Goal: Information Seeking & Learning: Learn about a topic

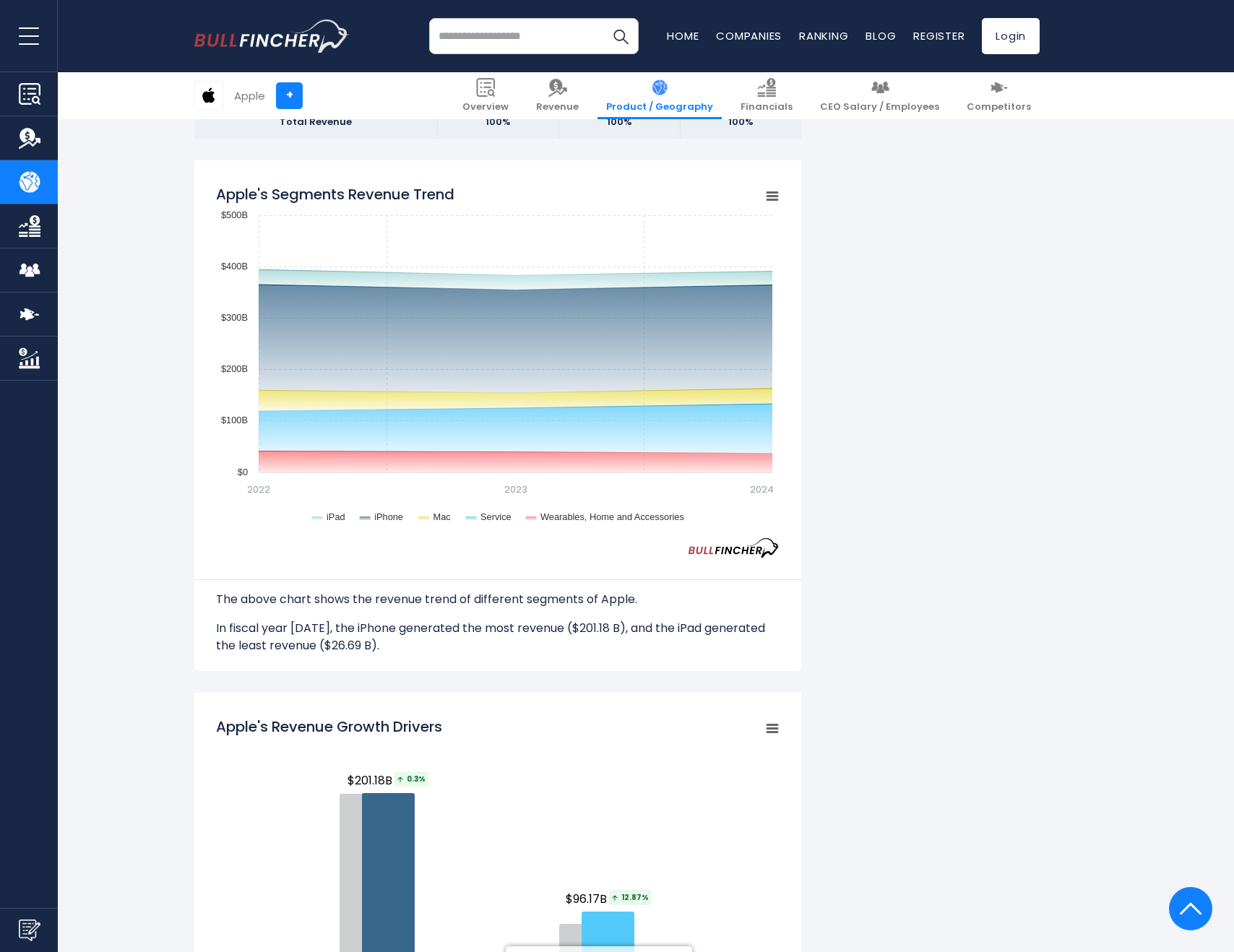
scroll to position [1088, 0]
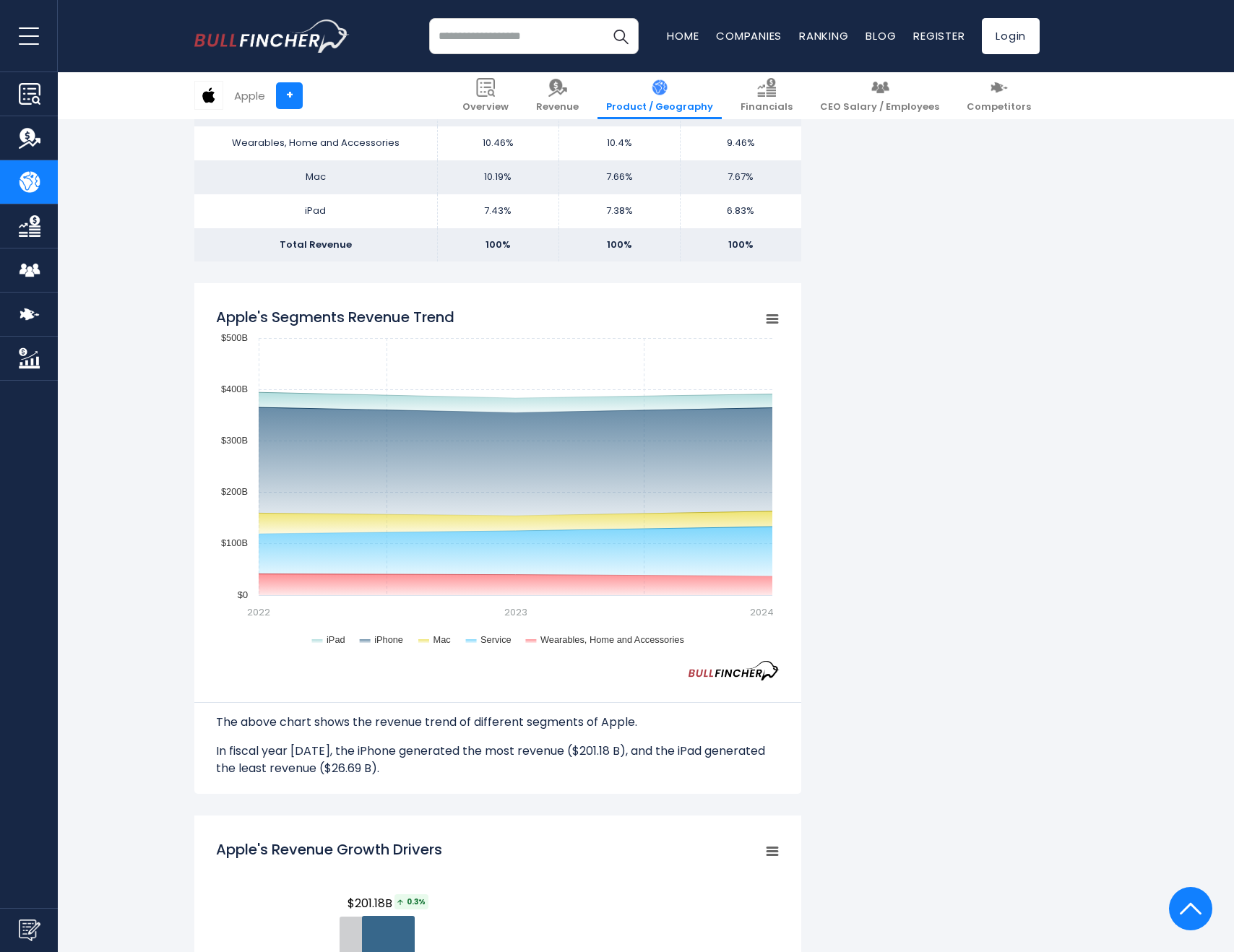
scroll to position [1011, 0]
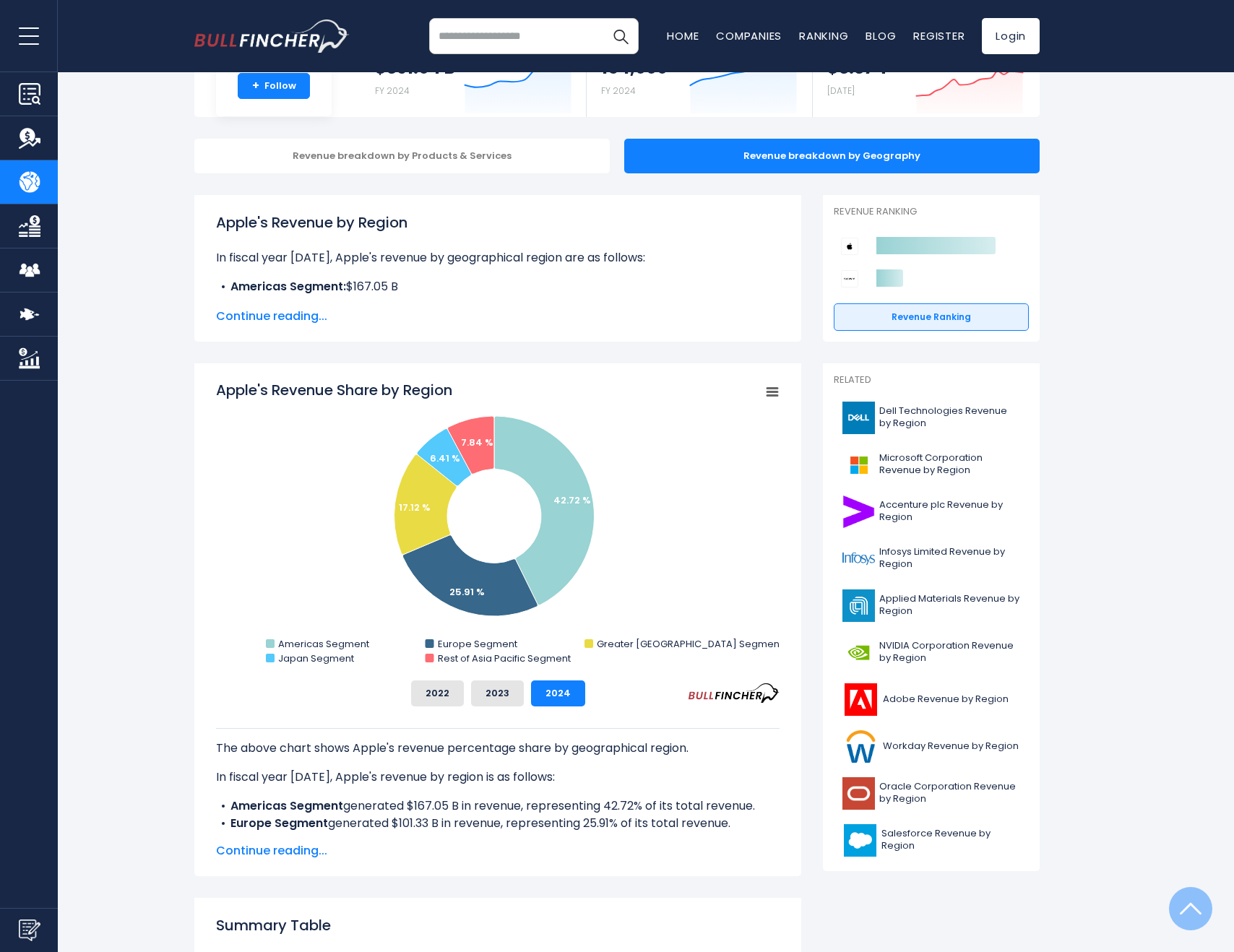
scroll to position [72, 0]
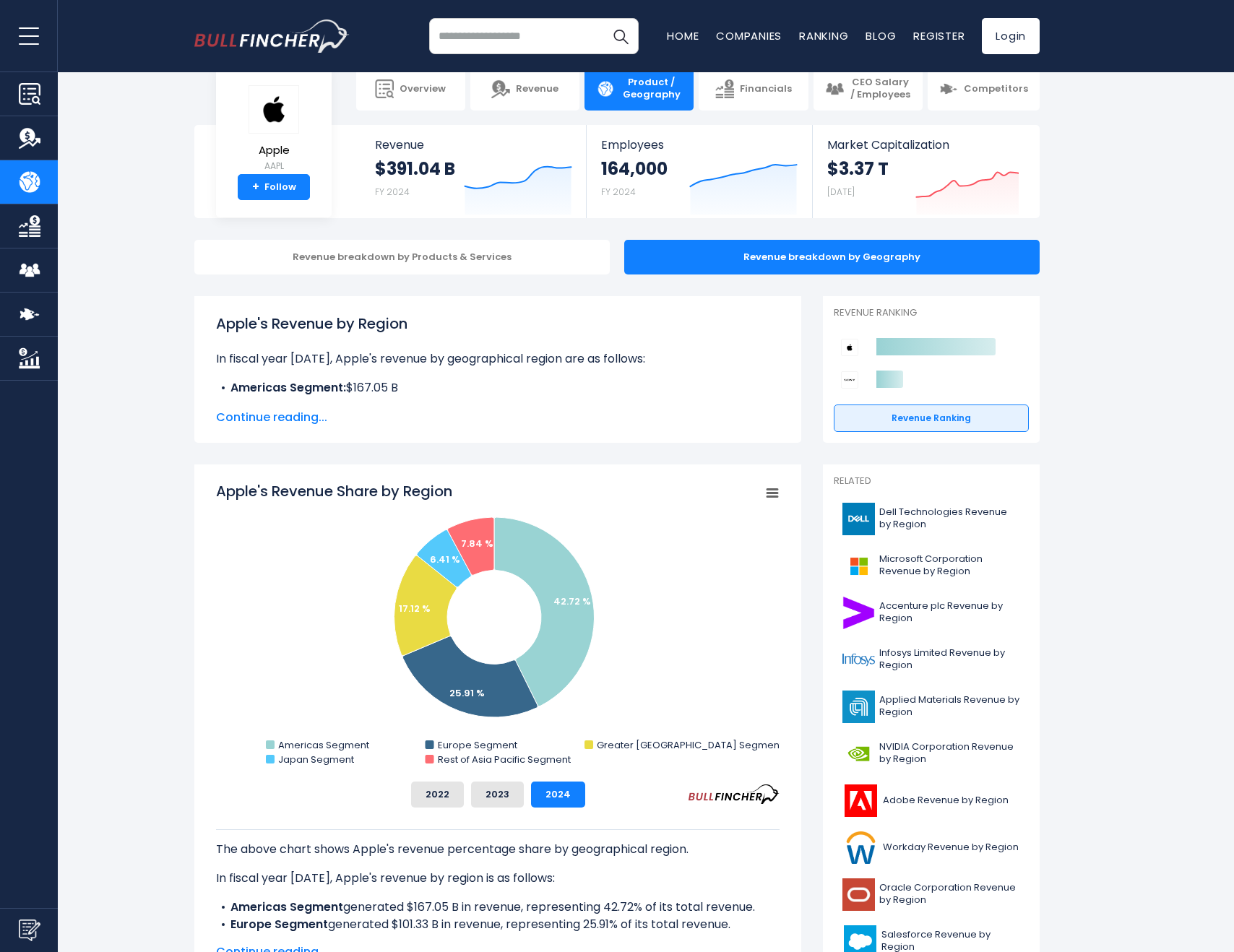
scroll to position [145, 0]
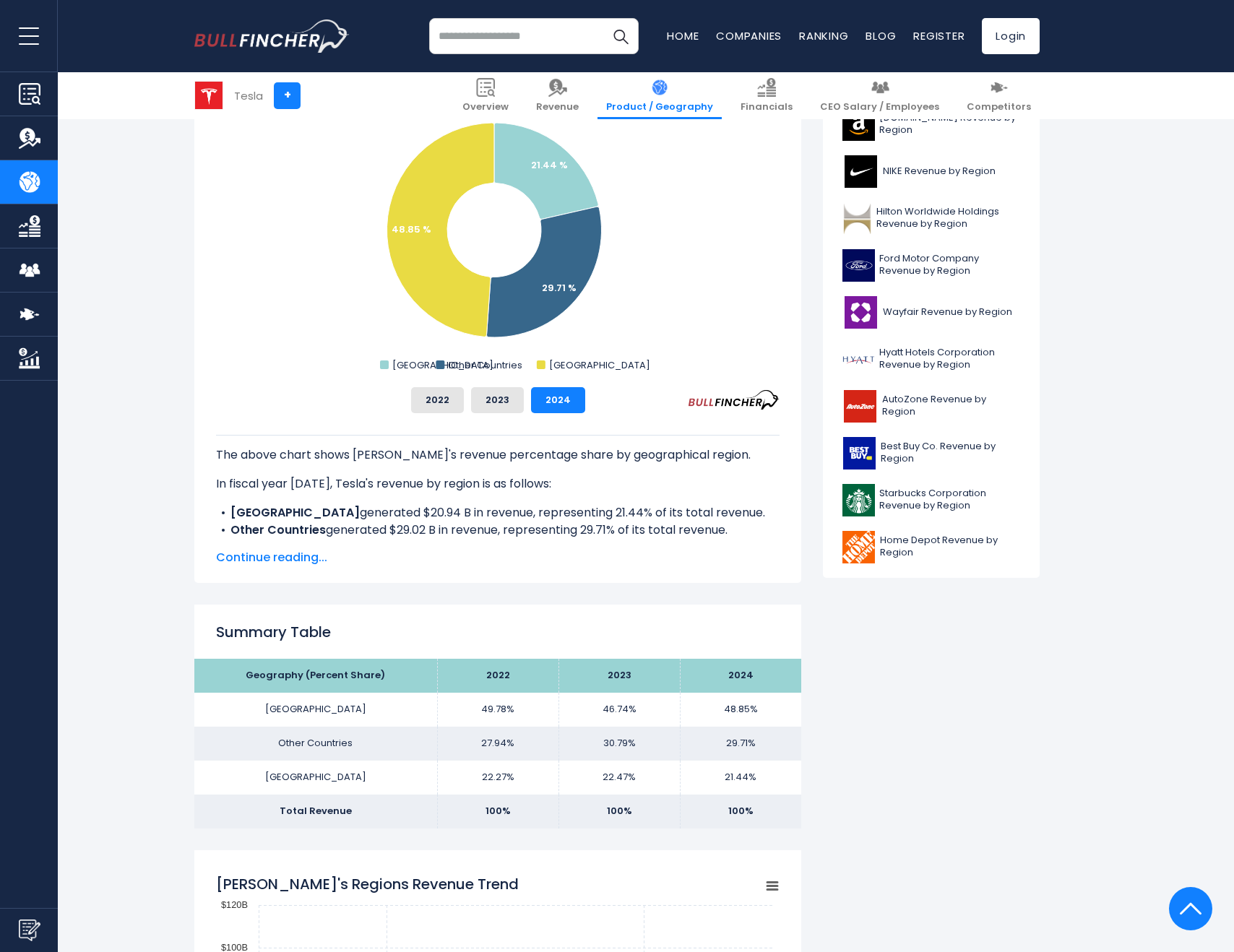
scroll to position [289, 0]
